Goal: Information Seeking & Learning: Learn about a topic

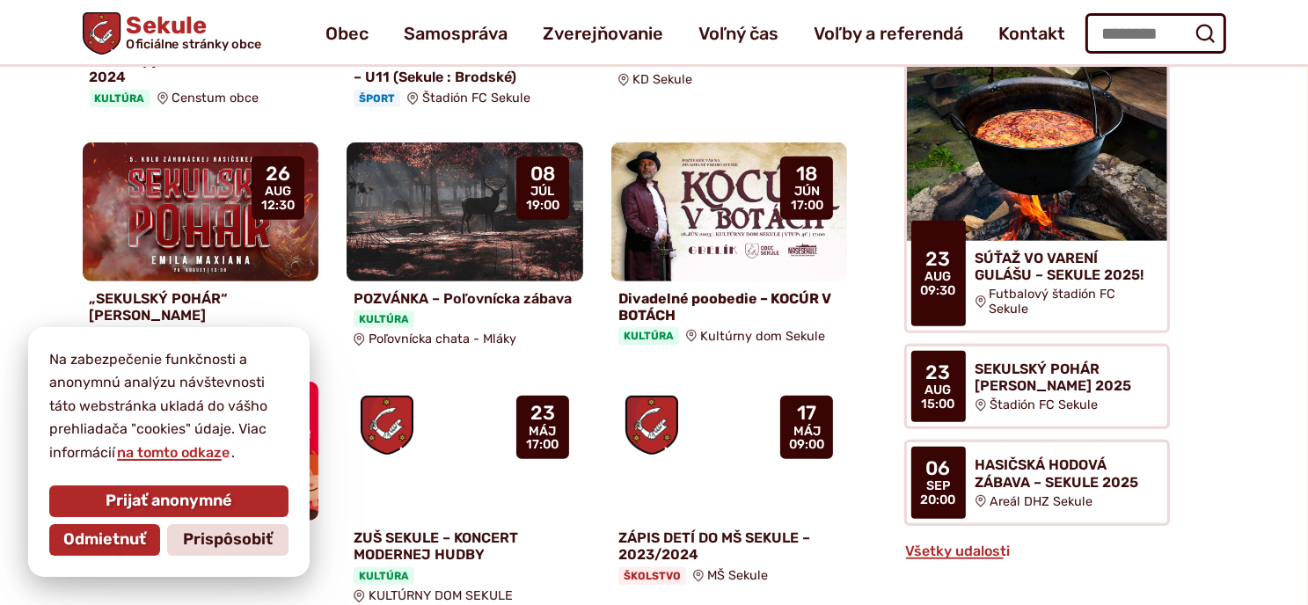
scroll to position [809, 0]
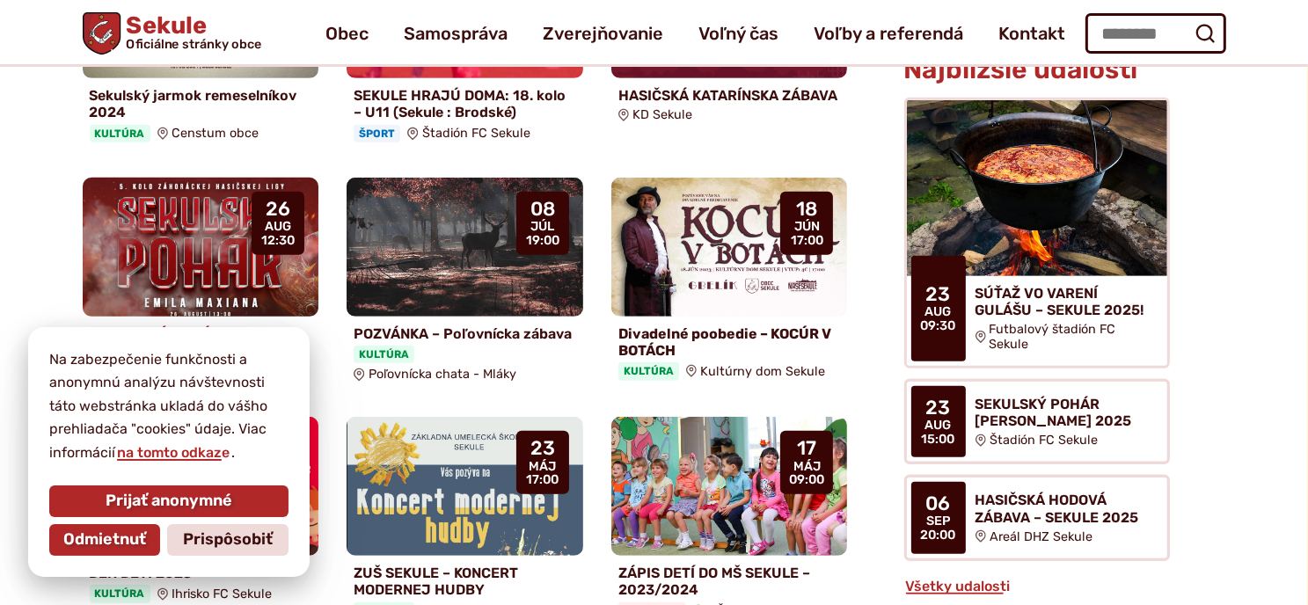
click at [149, 325] on h4 "„SEKULSKÝ POHÁR“ [PERSON_NAME]" at bounding box center [201, 341] width 222 height 33
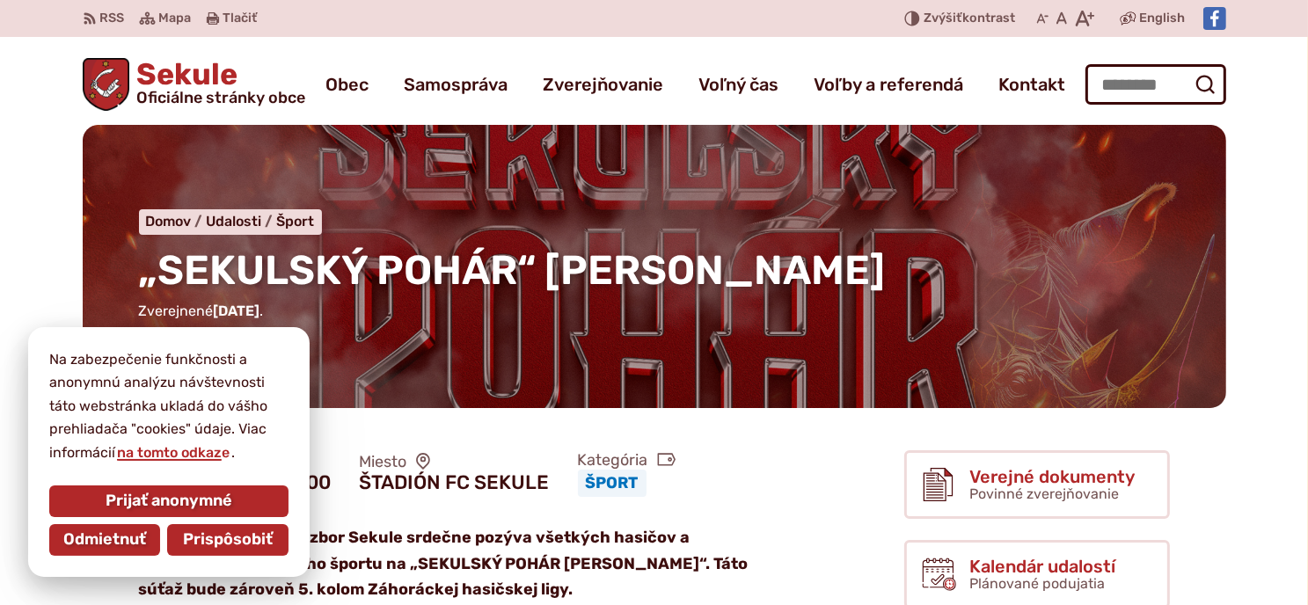
click at [244, 541] on span "Prispôsobiť" at bounding box center [228, 539] width 90 height 19
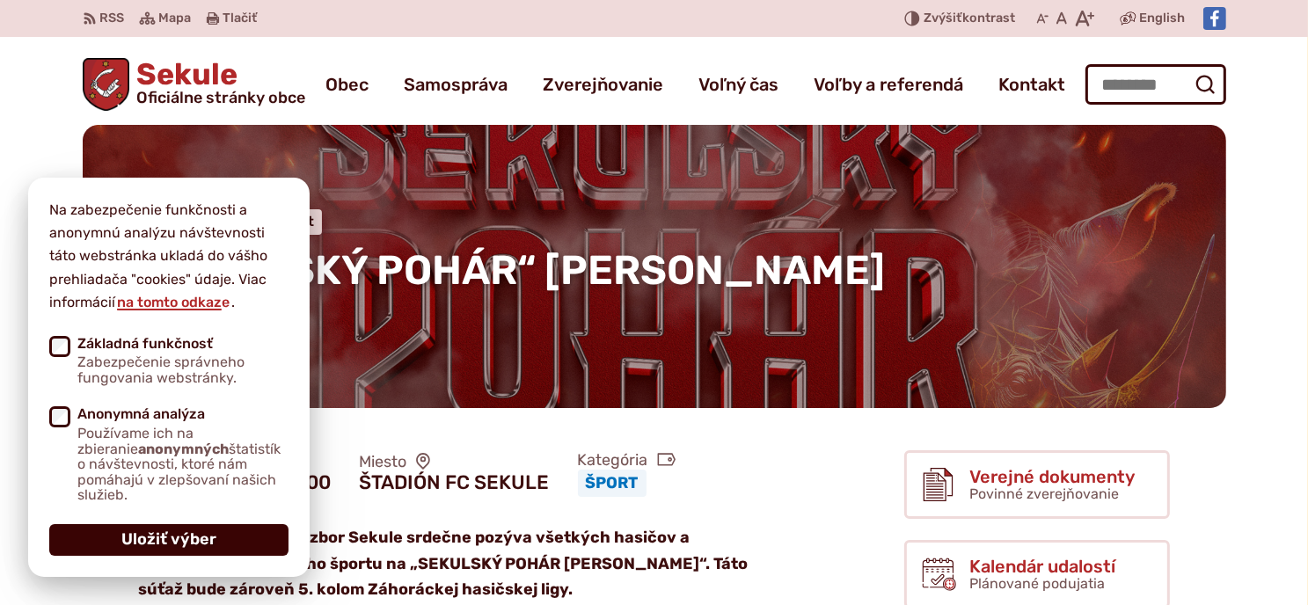
click at [197, 542] on span "Uložiť výber" at bounding box center [168, 539] width 95 height 19
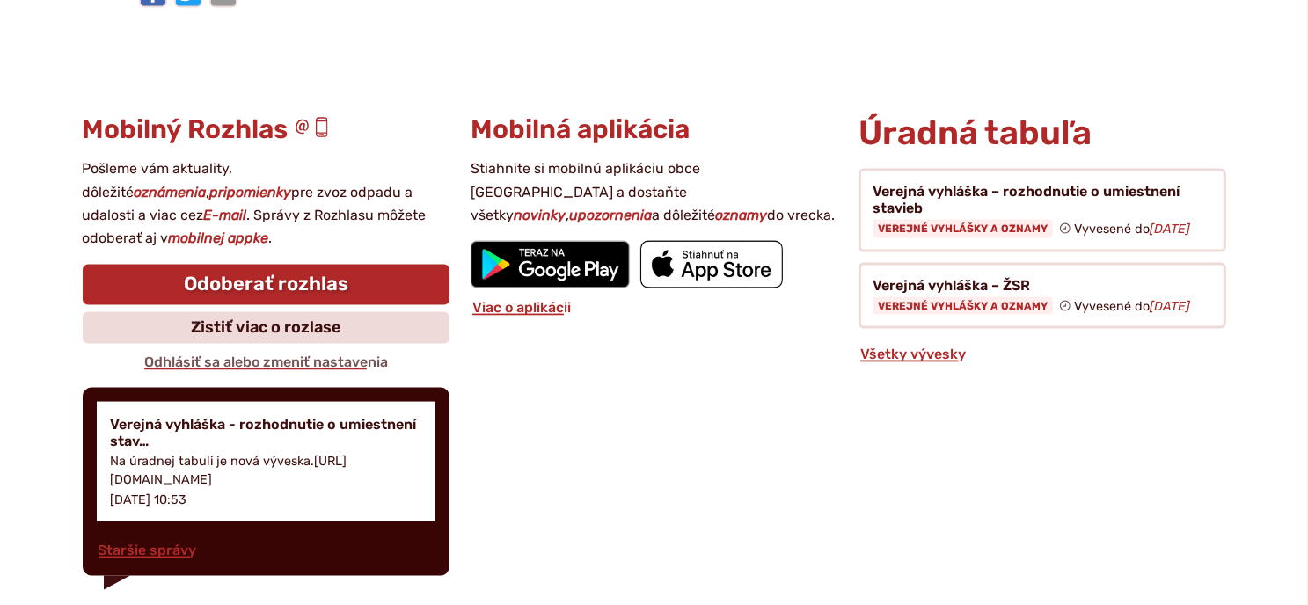
scroll to position [2508, 0]
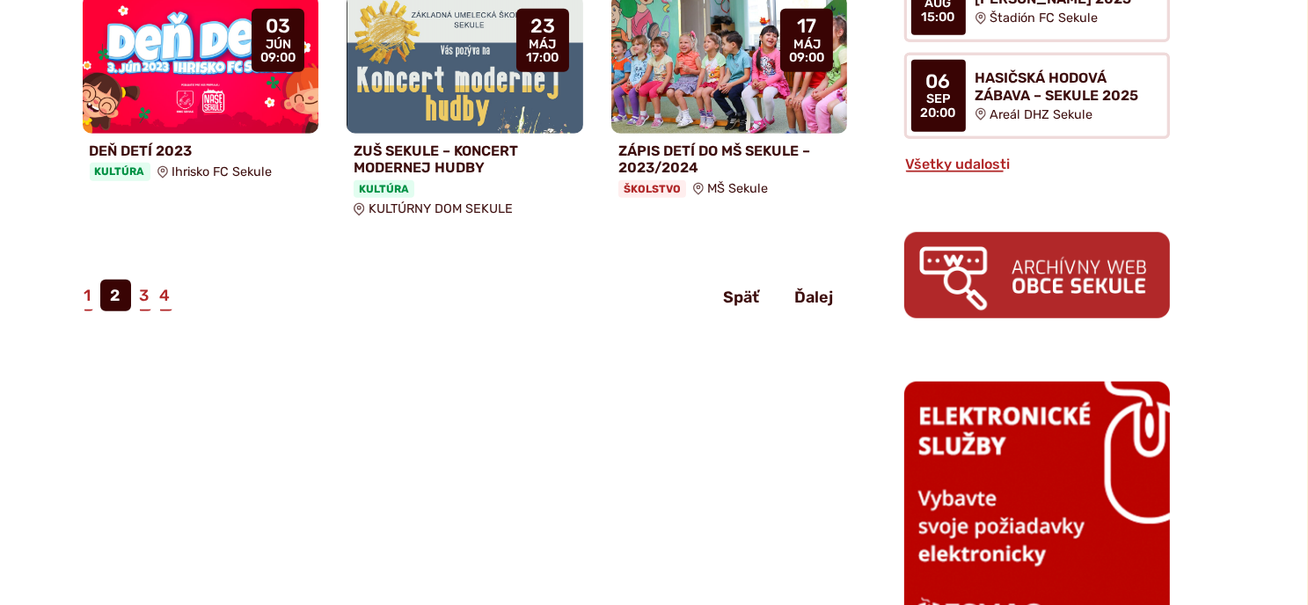
scroll to position [1266, 0]
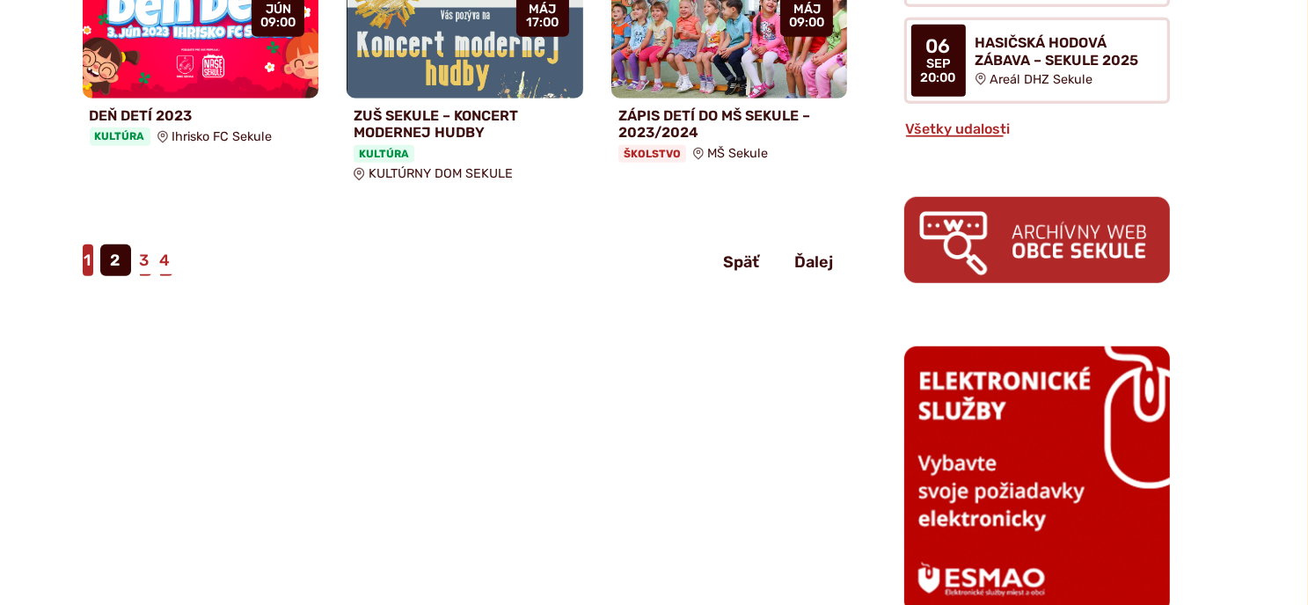
click at [86, 244] on link "1" at bounding box center [88, 260] width 11 height 32
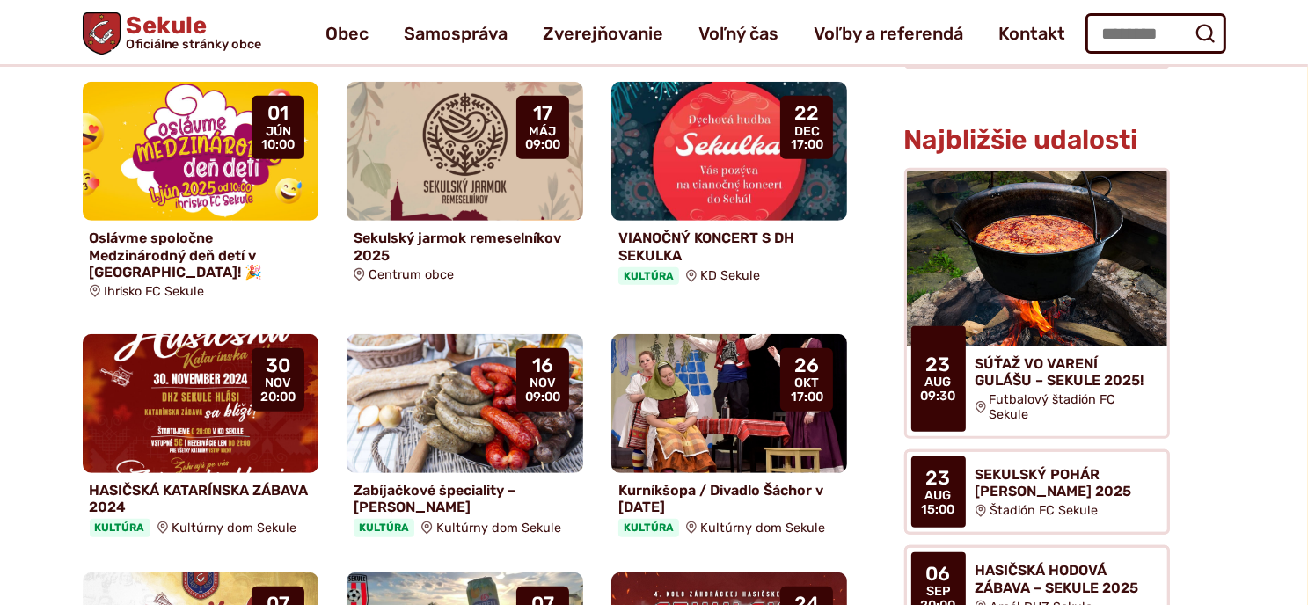
scroll to position [703, 0]
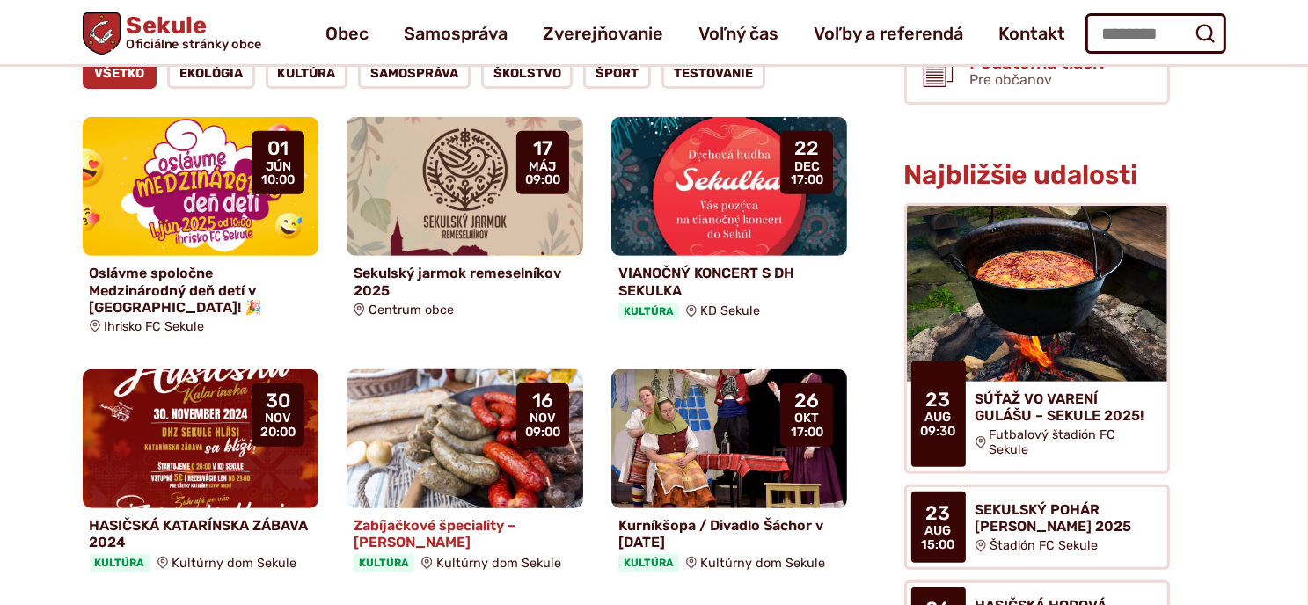
click at [461, 425] on img at bounding box center [465, 439] width 272 height 160
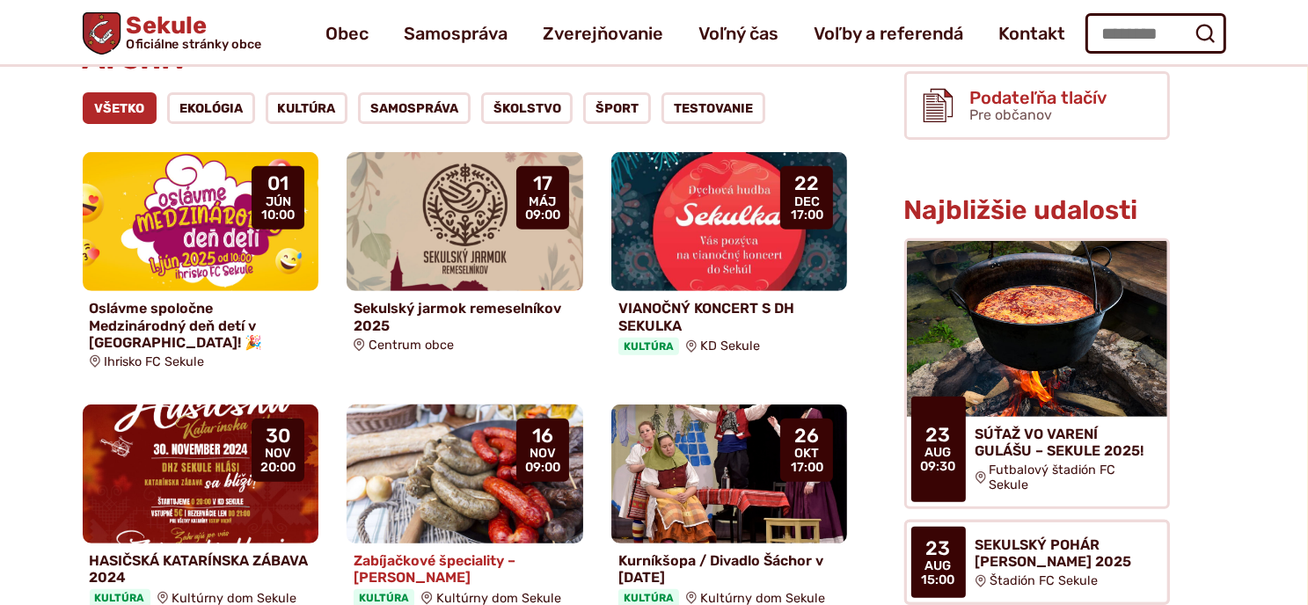
scroll to position [633, 0]
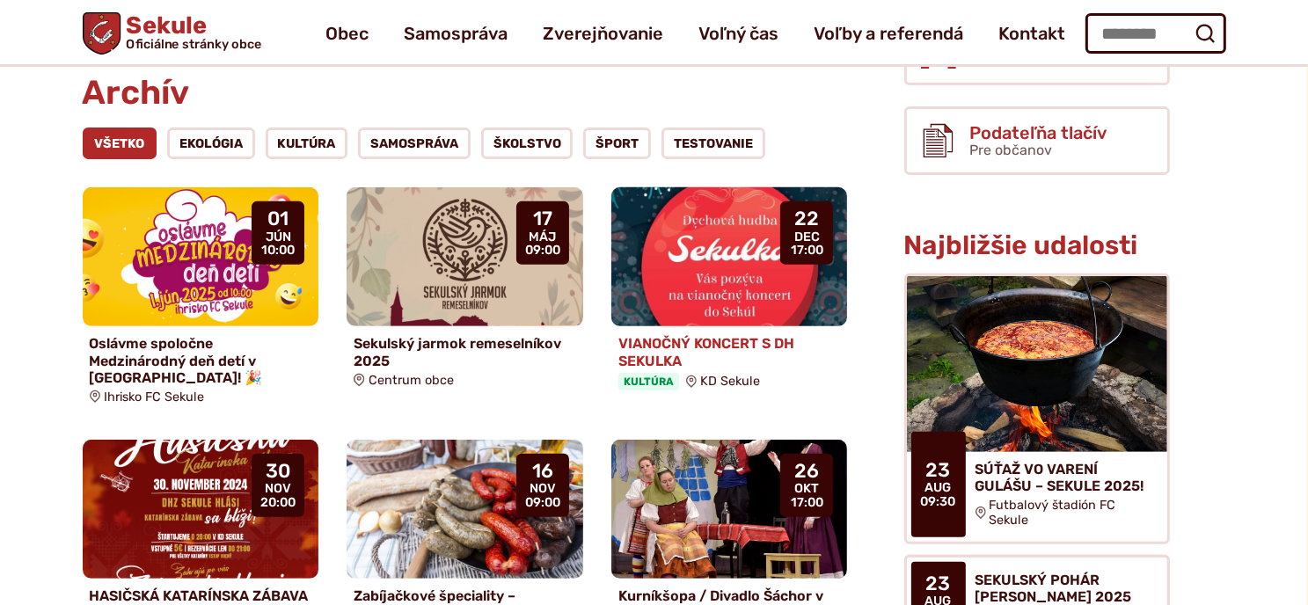
click at [737, 249] on img at bounding box center [730, 258] width 272 height 160
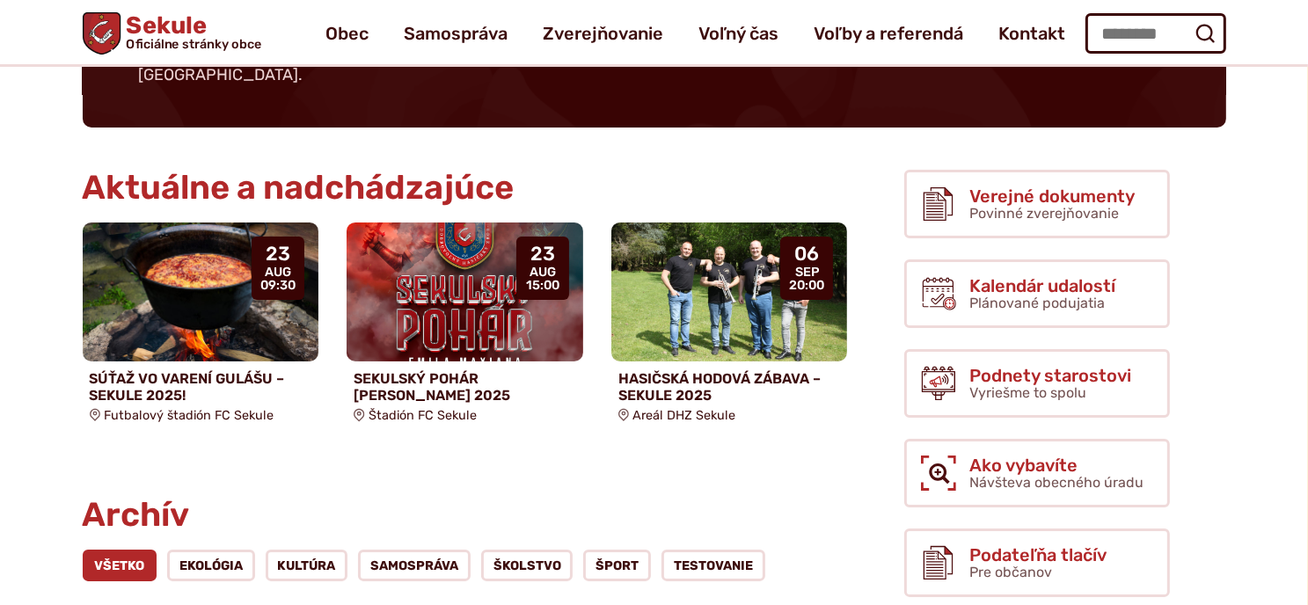
scroll to position [176, 0]
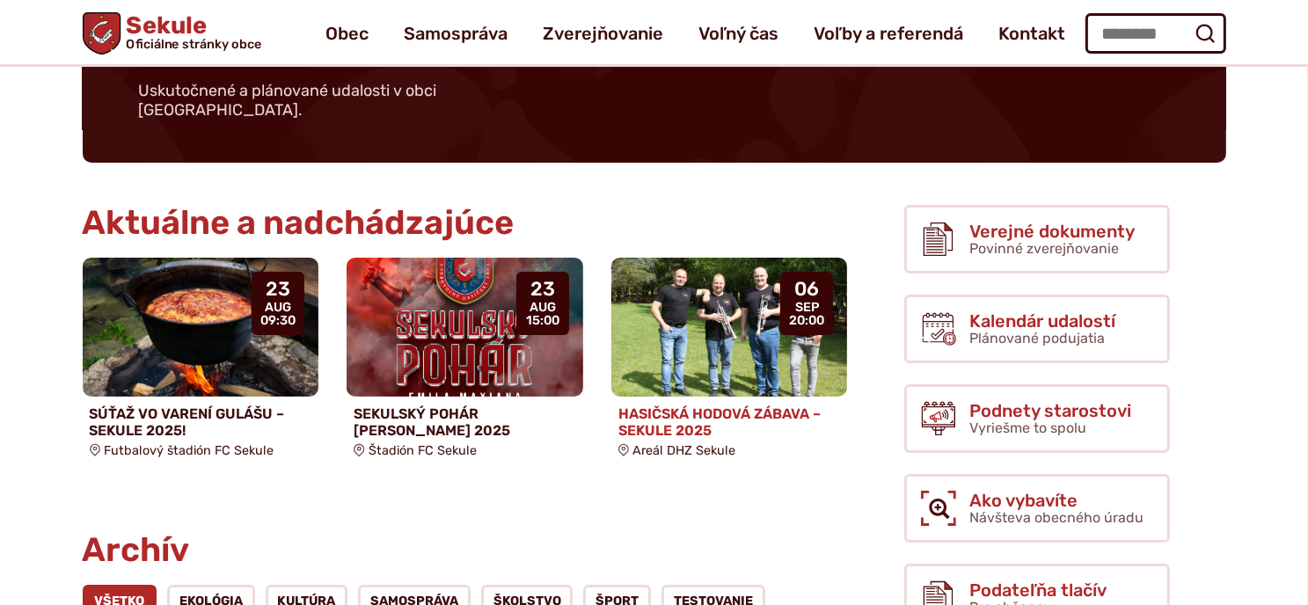
click at [747, 314] on img at bounding box center [730, 328] width 272 height 160
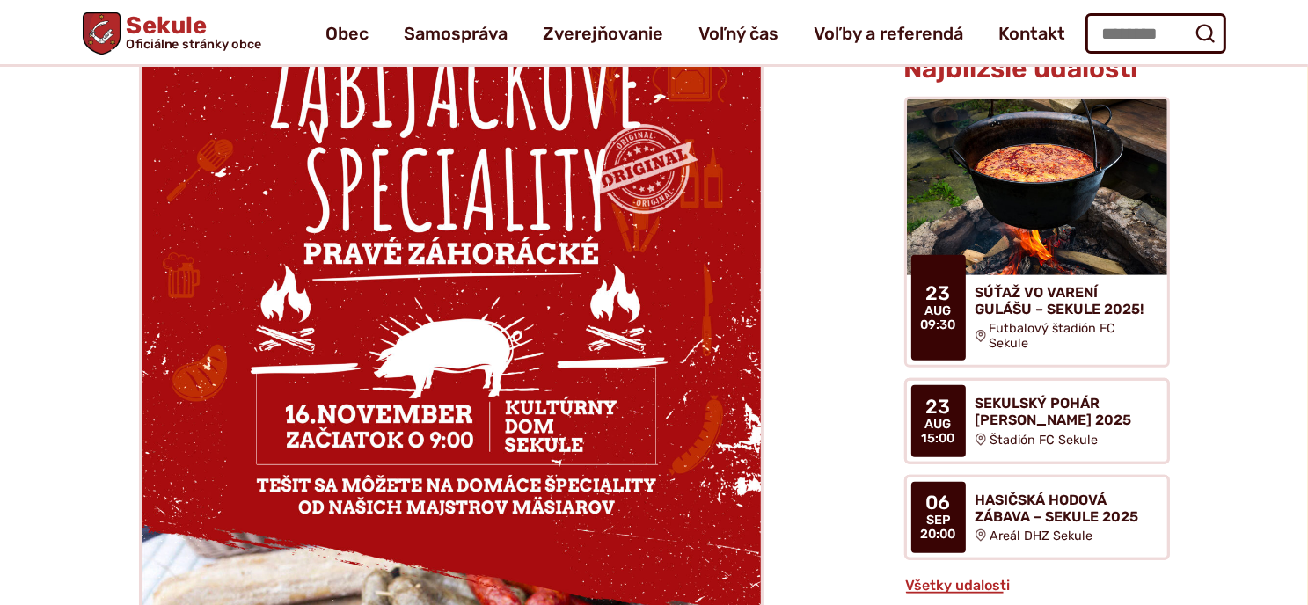
scroll to position [774, 0]
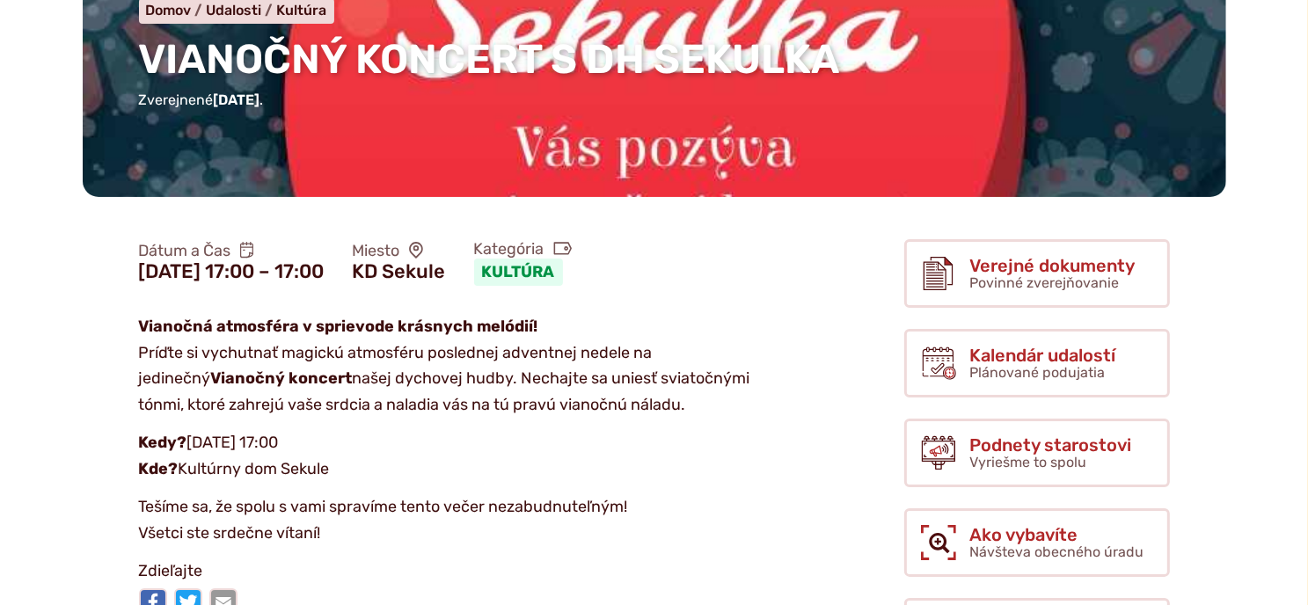
scroll to position [246, 0]
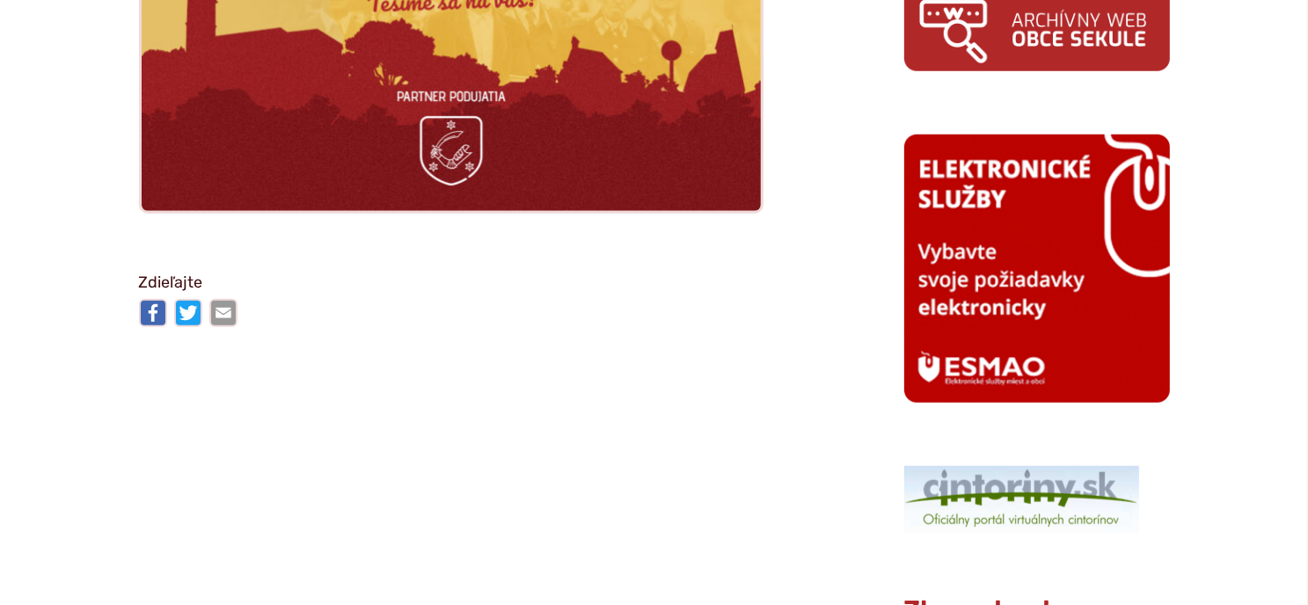
scroll to position [1688, 0]
